Goal: Find specific page/section: Find specific page/section

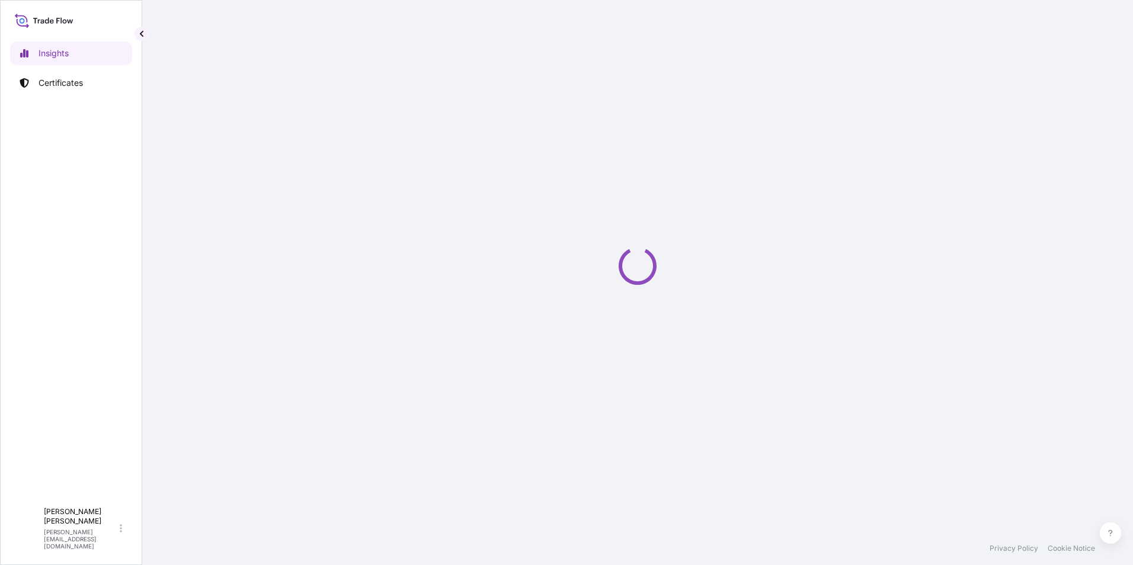
select select "2025"
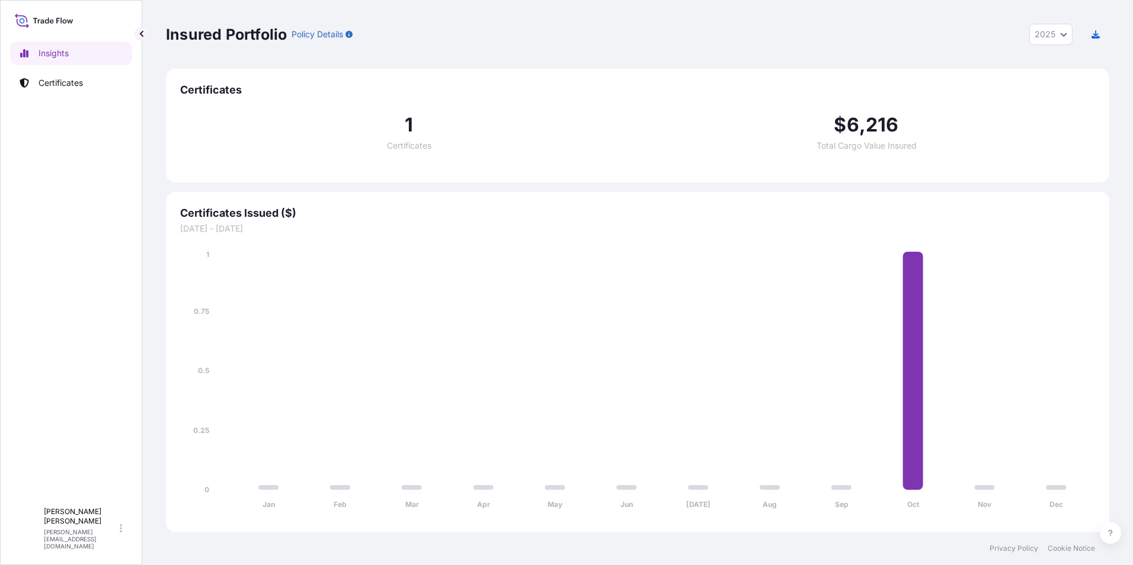
click at [94, 192] on div "Insights Certificates" at bounding box center [71, 266] width 122 height 471
click at [60, 76] on link "Certificates" at bounding box center [71, 83] width 122 height 24
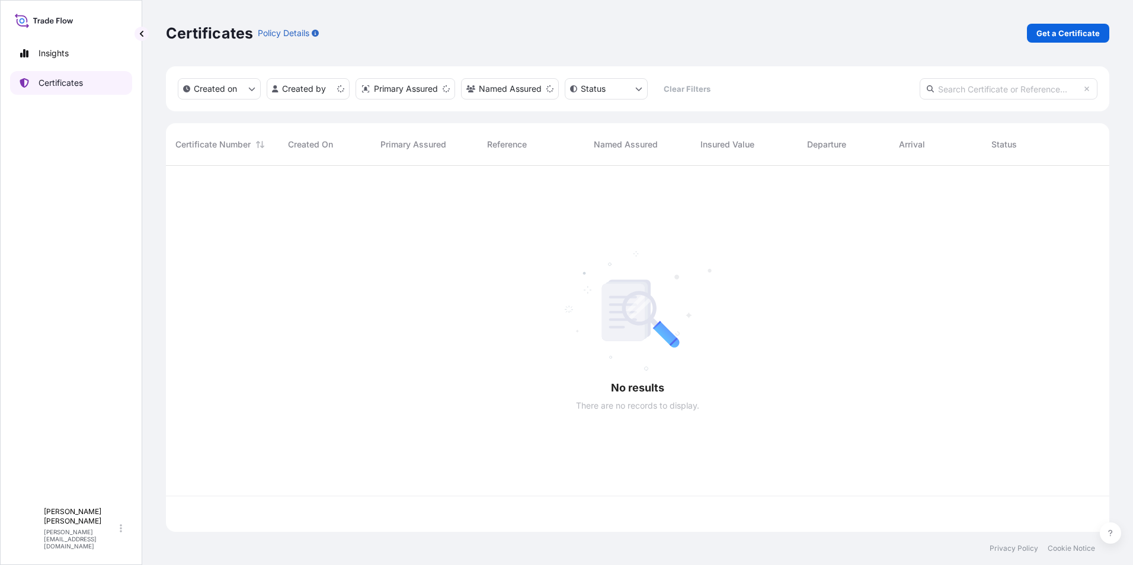
scroll to position [364, 934]
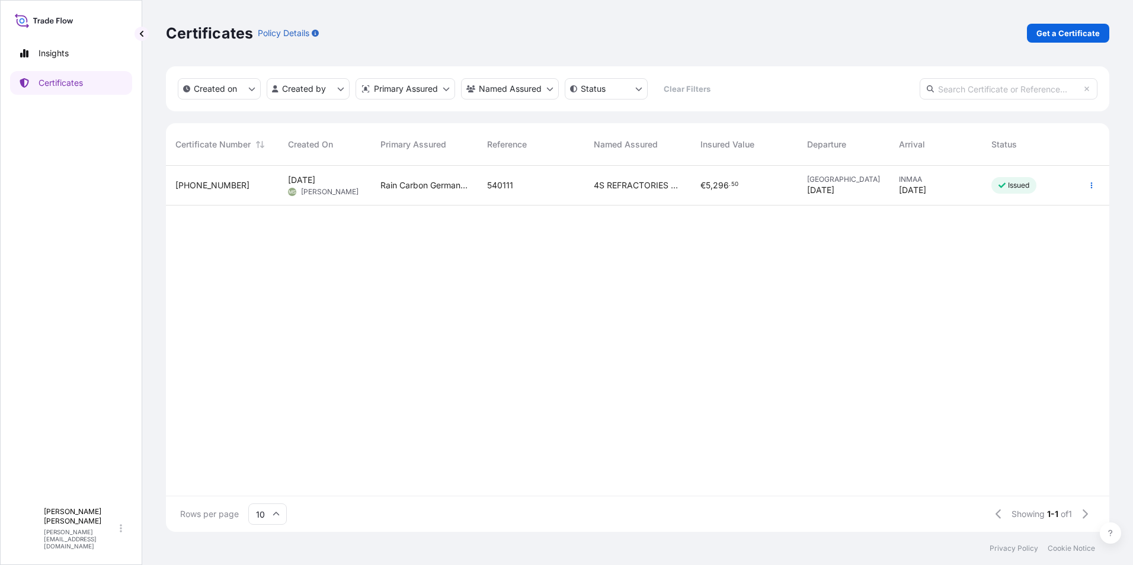
click at [50, 5] on div "Insights Certificates P [PERSON_NAME] [PERSON_NAME][EMAIL_ADDRESS][DOMAIN_NAME]" at bounding box center [71, 282] width 142 height 565
click at [49, 14] on icon at bounding box center [44, 20] width 59 height 17
click at [48, 17] on icon at bounding box center [44, 20] width 59 height 17
click at [39, 47] on p "Insights" at bounding box center [54, 53] width 30 height 12
select select "2025"
